Goal: Information Seeking & Learning: Learn about a topic

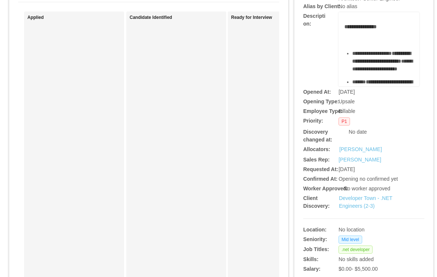
scroll to position [69, 0]
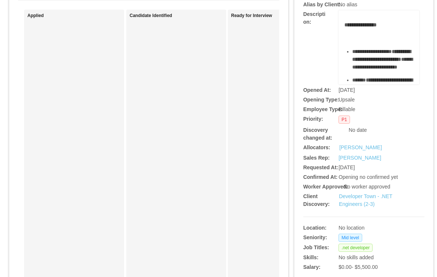
click at [363, 207] on link "Developer Town - .NET Engineers (2-3)" at bounding box center [365, 200] width 53 height 14
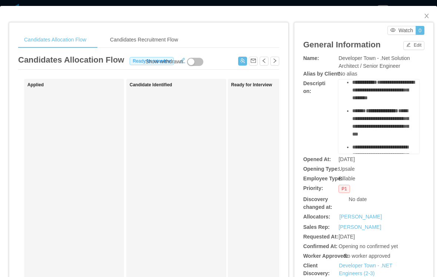
scroll to position [113, 0]
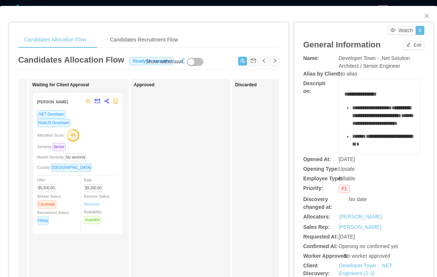
scroll to position [0, 435]
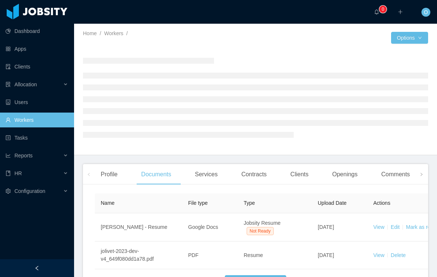
click at [348, 177] on div "Openings" at bounding box center [344, 174] width 37 height 21
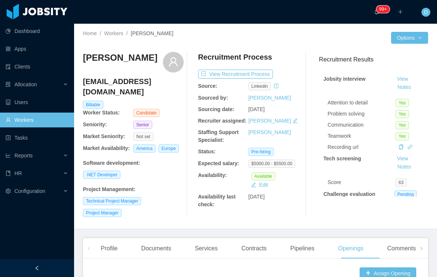
click at [403, 80] on link "View" at bounding box center [402, 79] width 16 height 6
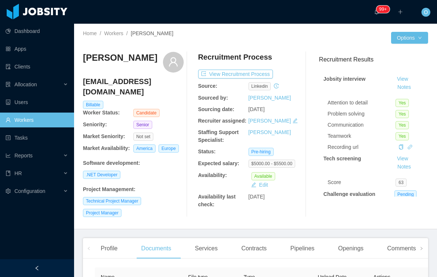
click at [414, 83] on button "Notes" at bounding box center [404, 87] width 20 height 9
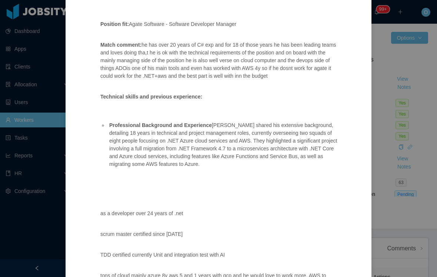
scroll to position [69, 0]
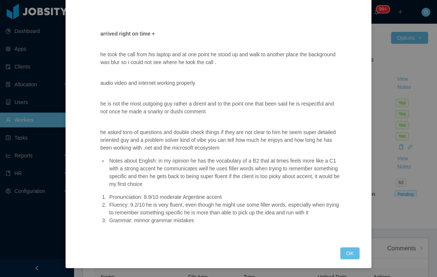
click at [352, 251] on button "OK" at bounding box center [349, 253] width 19 height 12
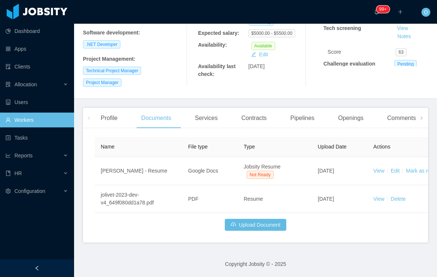
scroll to position [143, 0]
click at [113, 110] on div "Profile" at bounding box center [109, 118] width 29 height 21
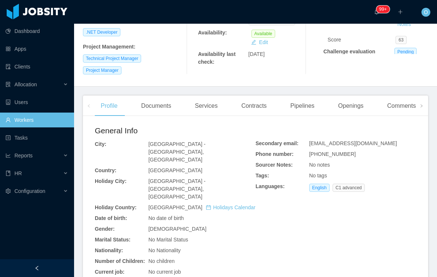
scroll to position [244, 0]
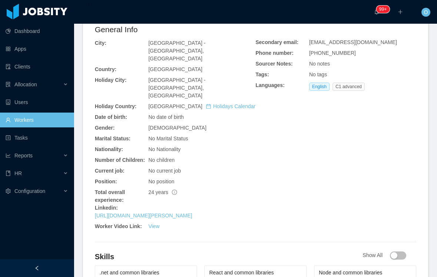
click at [192, 214] on link "https://www.linkedin.com/in/sergio-andres-4664045b" at bounding box center [143, 216] width 97 height 6
